Goal: Information Seeking & Learning: Learn about a topic

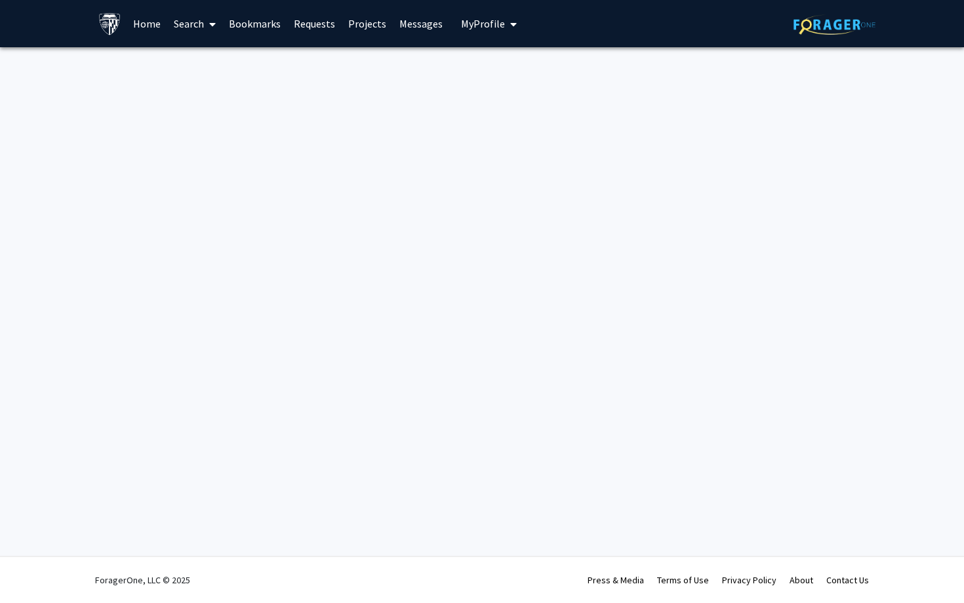
click at [189, 18] on link "Search" at bounding box center [194, 24] width 55 height 46
click at [353, 18] on link "Projects" at bounding box center [367, 24] width 51 height 46
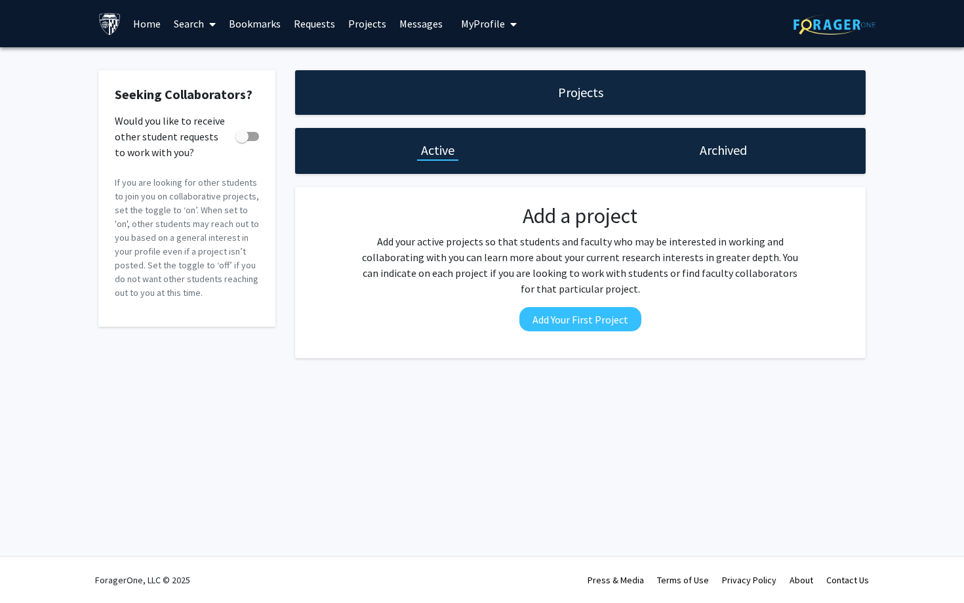
click at [150, 22] on link "Home" at bounding box center [147, 24] width 41 height 46
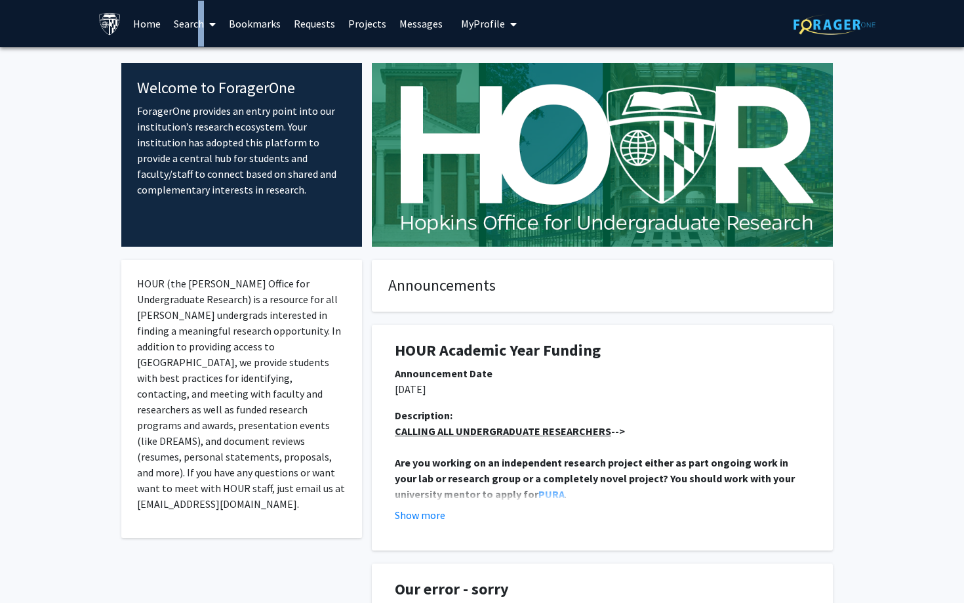
click at [195, 24] on link "Search" at bounding box center [194, 24] width 55 height 46
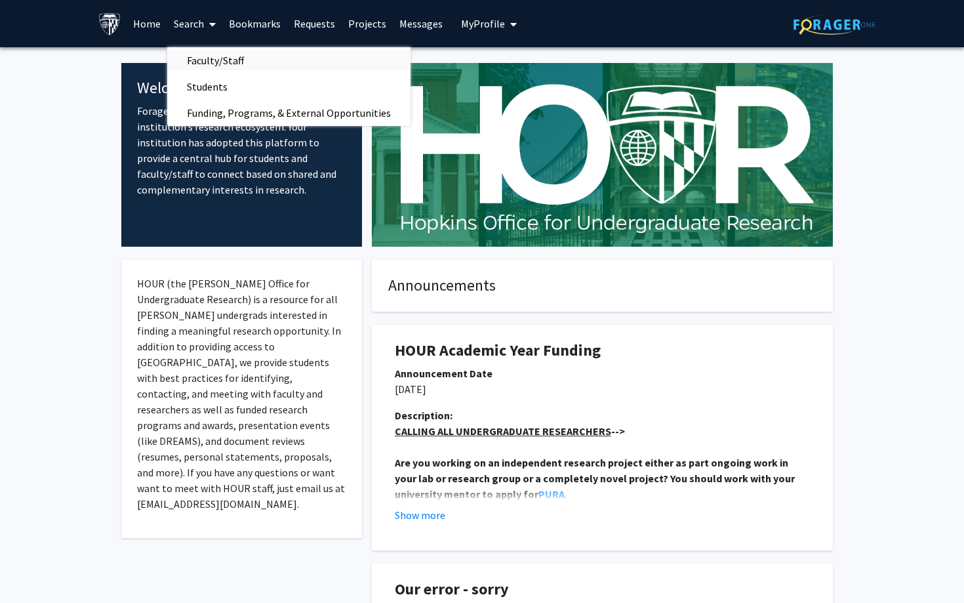
click at [225, 54] on span "Faculty/Staff" at bounding box center [215, 60] width 96 height 26
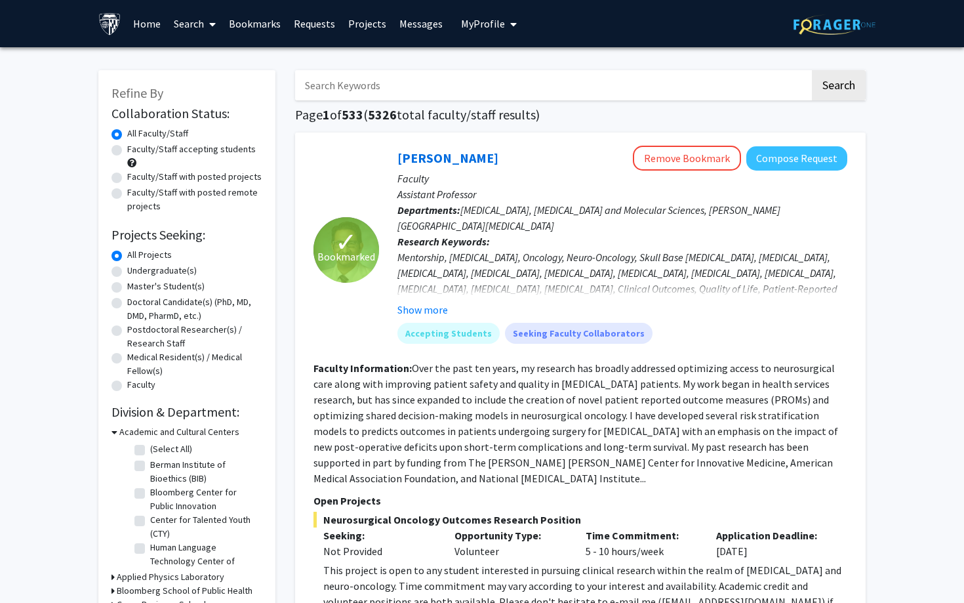
click at [192, 39] on link "Search" at bounding box center [194, 24] width 55 height 46
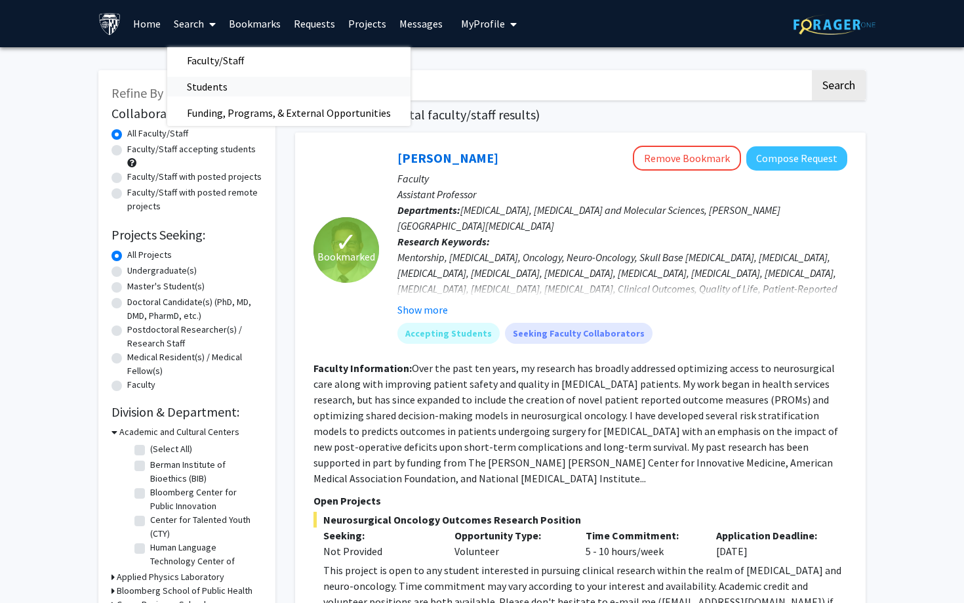
click at [199, 79] on span "Students" at bounding box center [207, 86] width 80 height 26
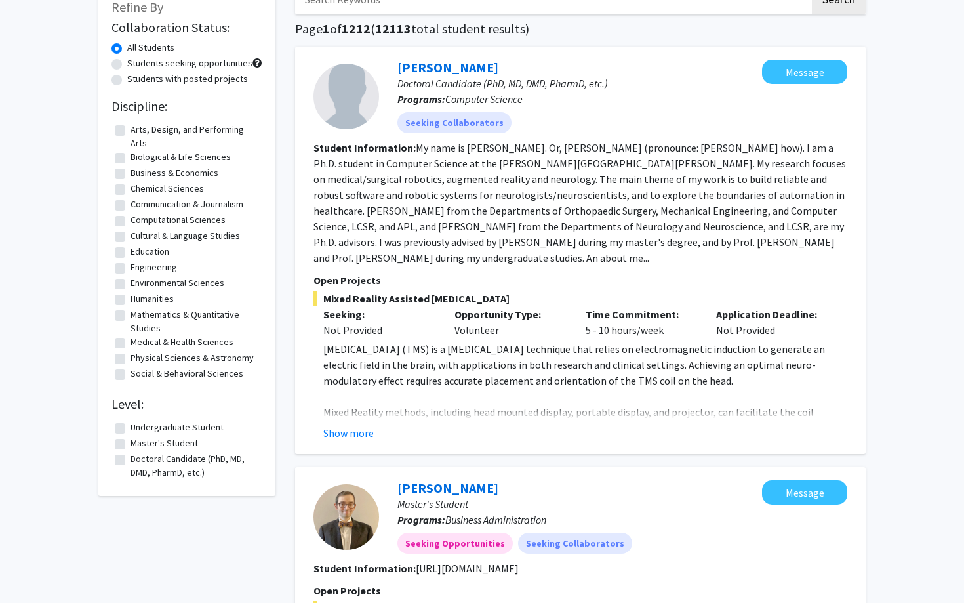
scroll to position [92, 0]
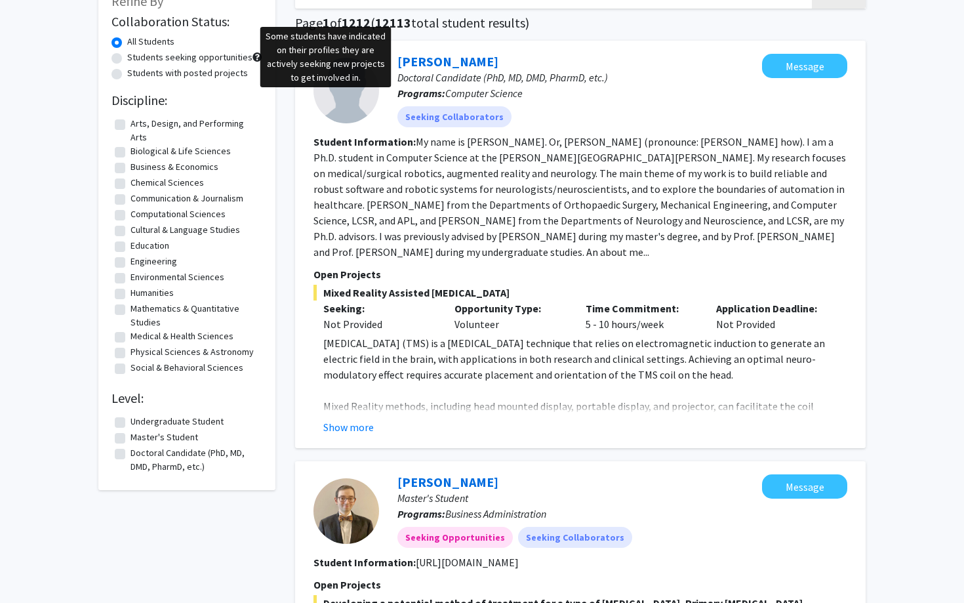
click at [259, 56] on span at bounding box center [257, 56] width 9 height 9
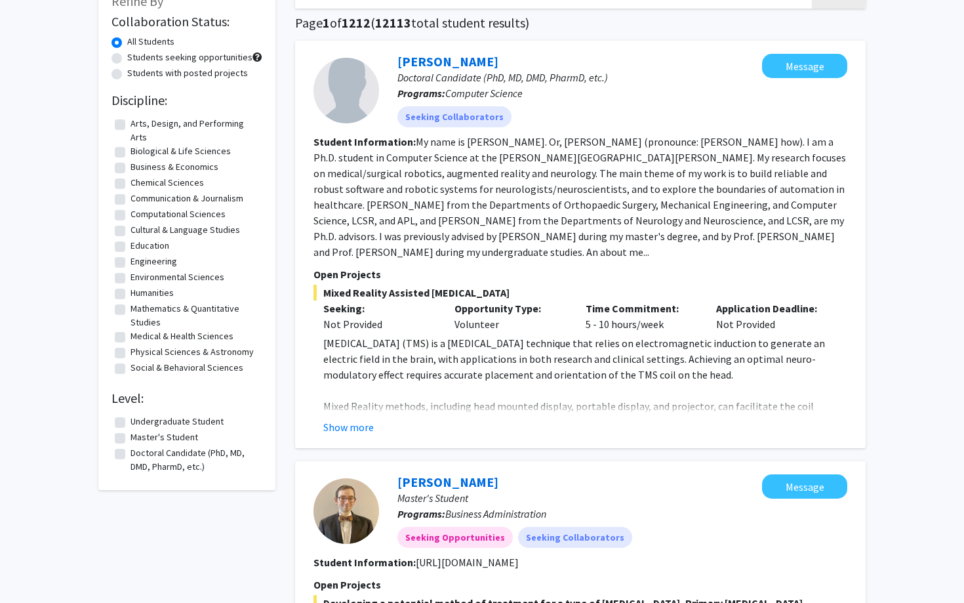
click at [209, 57] on label "Students seeking opportunities" at bounding box center [189, 58] width 125 height 14
click at [136, 57] on input "Students seeking opportunities" at bounding box center [131, 55] width 9 height 9
radio input "true"
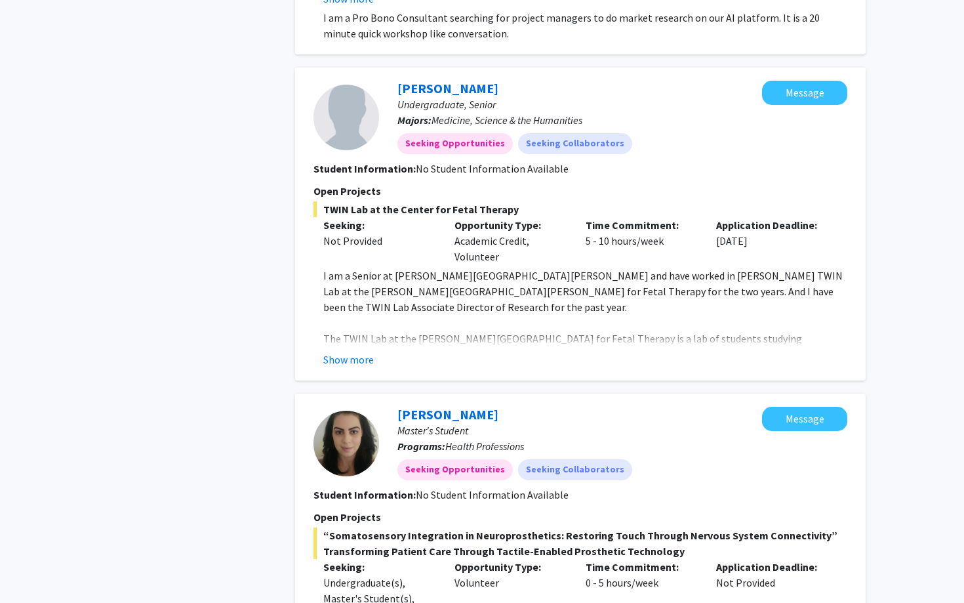
scroll to position [1533, 0]
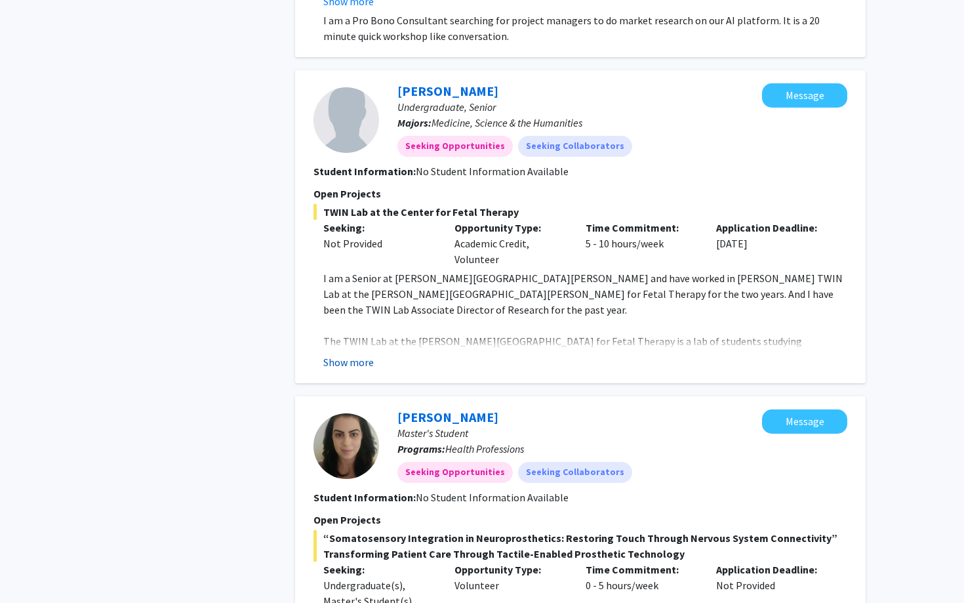
click at [345, 354] on button "Show more" at bounding box center [348, 362] width 51 height 16
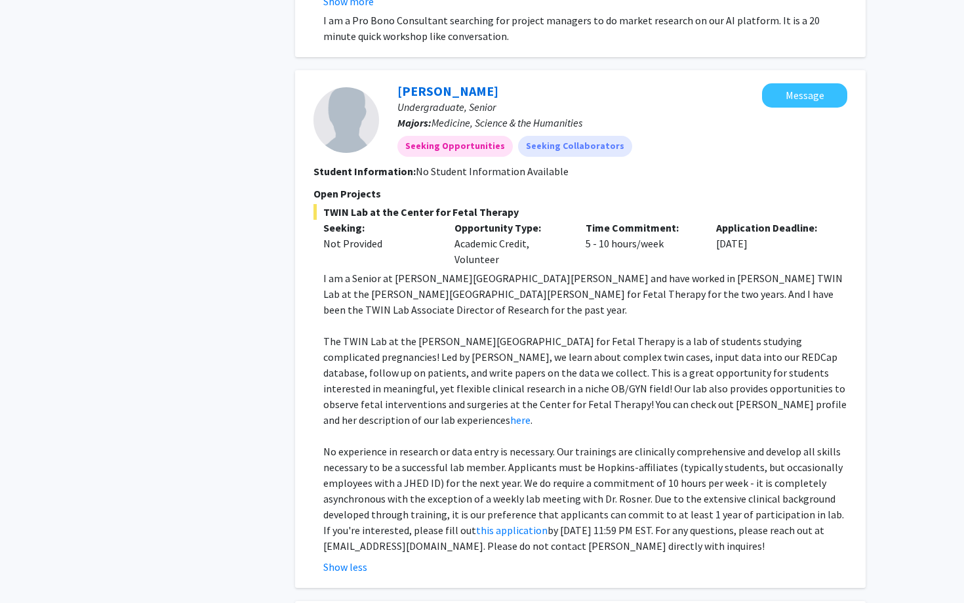
click at [399, 443] on p "No experience in research or data entry is necessary. Our trainings are clinica…" at bounding box center [585, 498] width 524 height 110
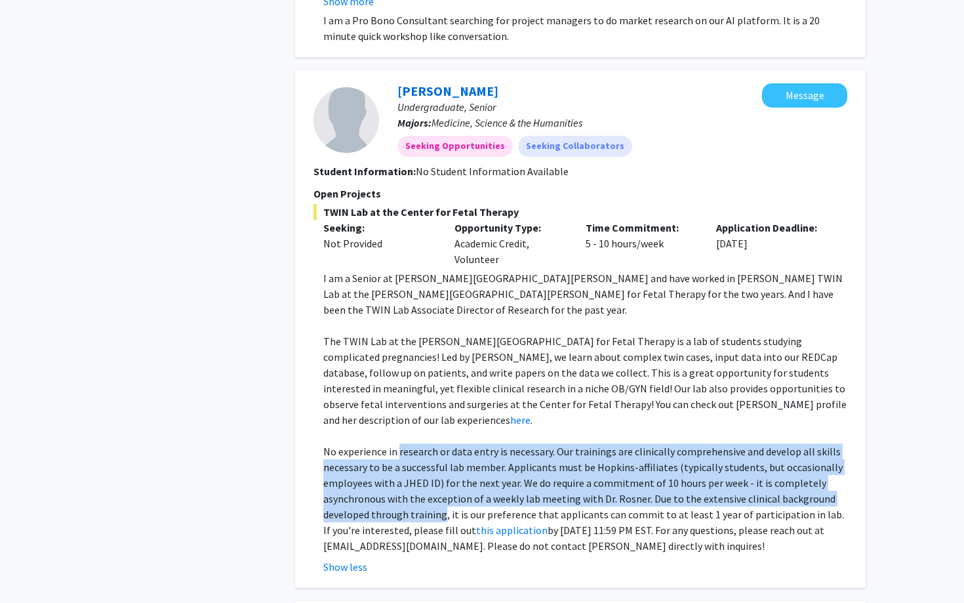
drag, startPoint x: 399, startPoint y: 359, endPoint x: 415, endPoint y: 420, distance: 62.4
click at [418, 443] on p "No experience in research or data entry is necessary. Our trainings are clinica…" at bounding box center [585, 498] width 524 height 110
click at [493, 523] on link "this application" at bounding box center [511, 529] width 71 height 13
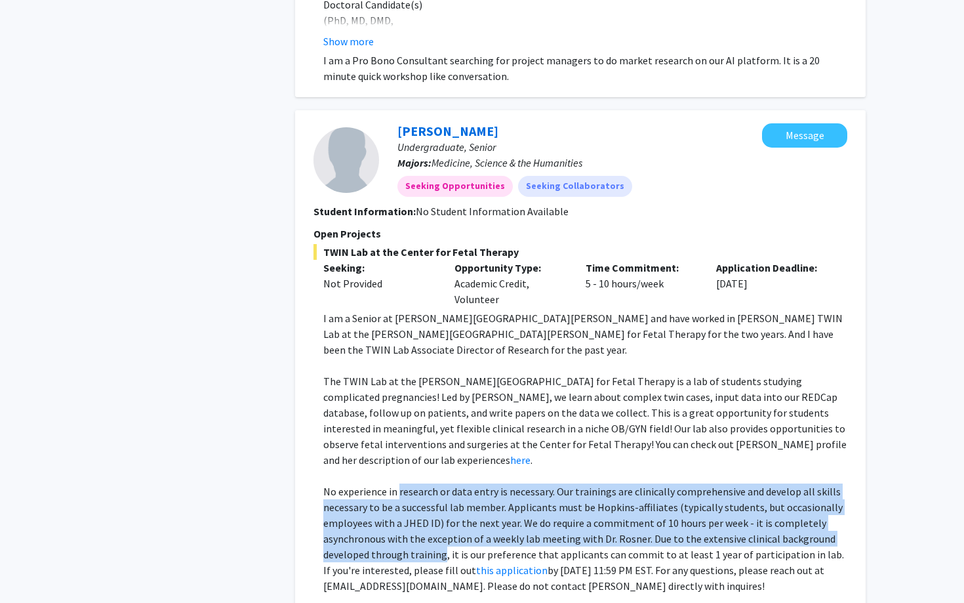
scroll to position [1501, 0]
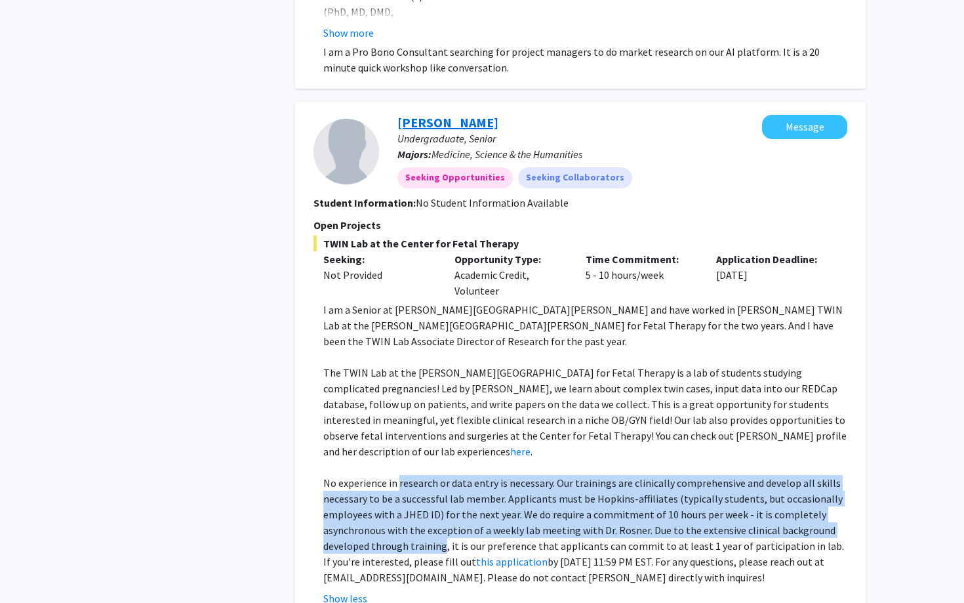
click at [446, 114] on link "[PERSON_NAME]" at bounding box center [447, 122] width 101 height 16
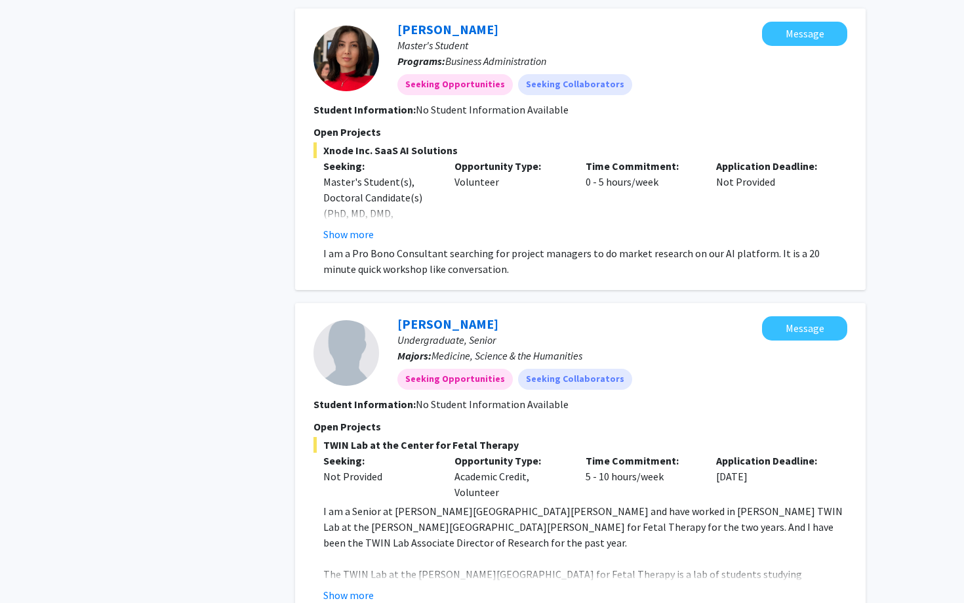
scroll to position [1464, 0]
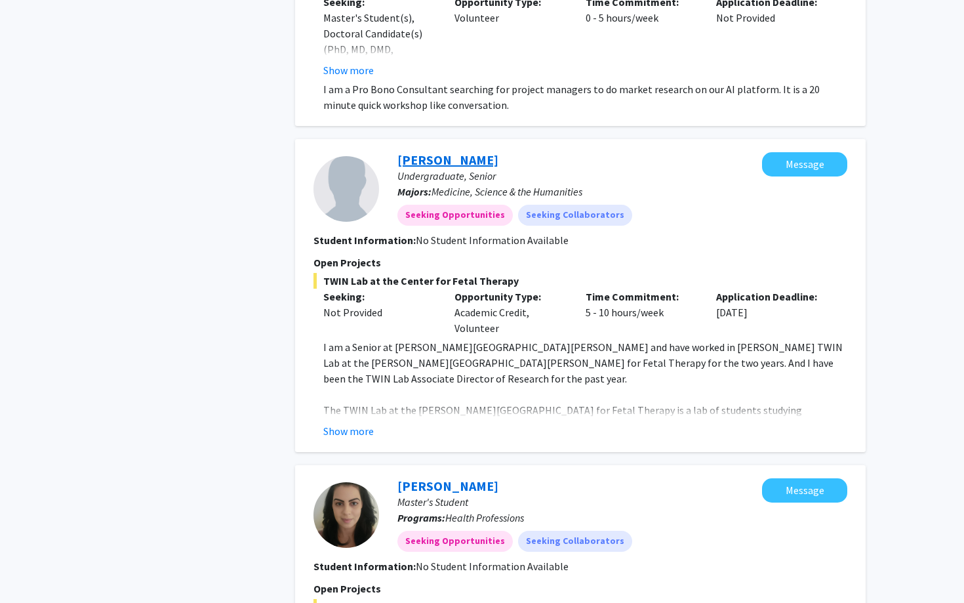
click at [426, 152] on link "[PERSON_NAME]" at bounding box center [447, 160] width 101 height 16
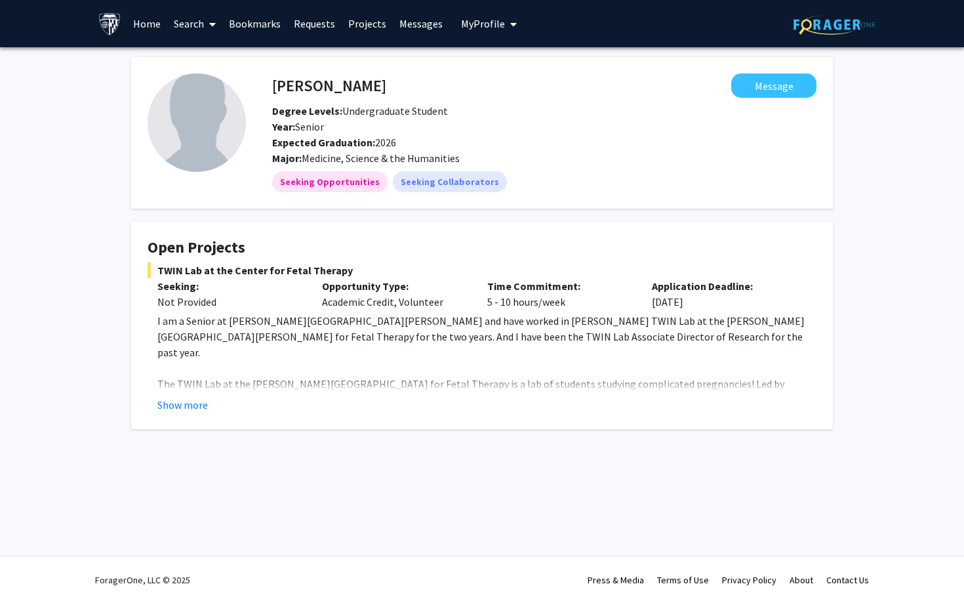
click at [790, 54] on div "[PERSON_NAME] Message Degree Levels: Undergraduate Student Year: Senior Expecte…" at bounding box center [482, 259] width 964 height 424
